Goal: Task Accomplishment & Management: Use online tool/utility

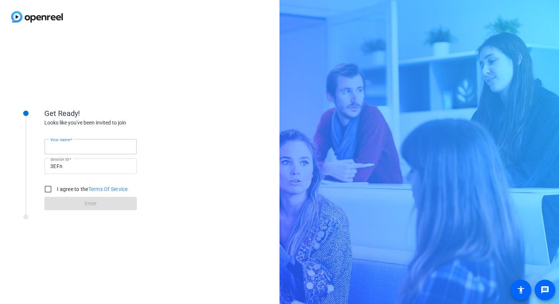
click at [90, 148] on input "Your name" at bounding box center [90, 146] width 81 height 9
type input "Guillain Borde"
click at [45, 184] on input "I agree to the Terms Of Service" at bounding box center [48, 189] width 15 height 15
checkbox input "true"
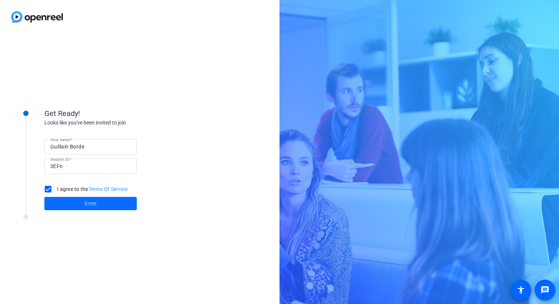
click at [78, 200] on span at bounding box center [90, 204] width 92 height 18
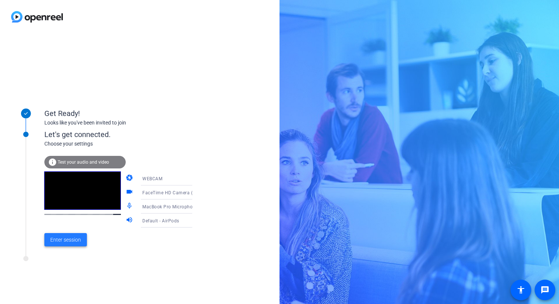
click at [76, 240] on span "Enter session" at bounding box center [65, 240] width 31 height 8
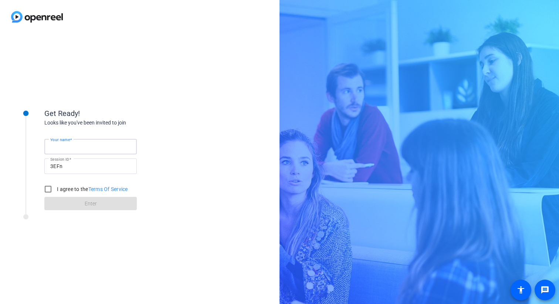
click at [80, 147] on input "Your name" at bounding box center [90, 146] width 81 height 9
type input "Guillain Borde"
click at [53, 190] on input "I agree to the Terms Of Service" at bounding box center [48, 189] width 15 height 15
checkbox input "true"
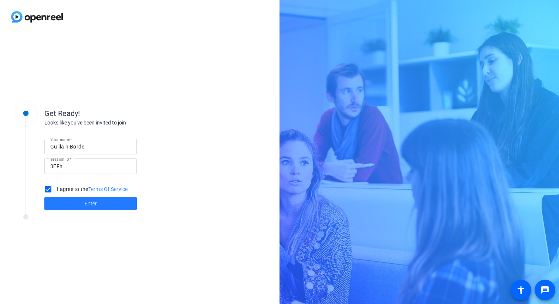
click at [67, 198] on span at bounding box center [90, 204] width 92 height 18
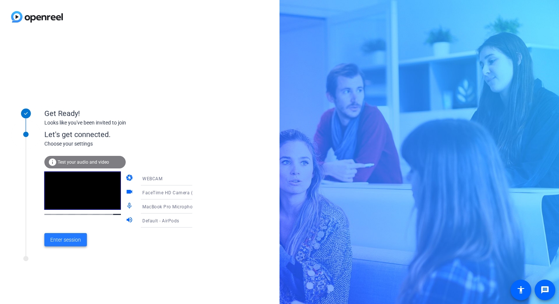
click at [67, 244] on span at bounding box center [65, 240] width 43 height 18
